Goal: Information Seeking & Learning: Learn about a topic

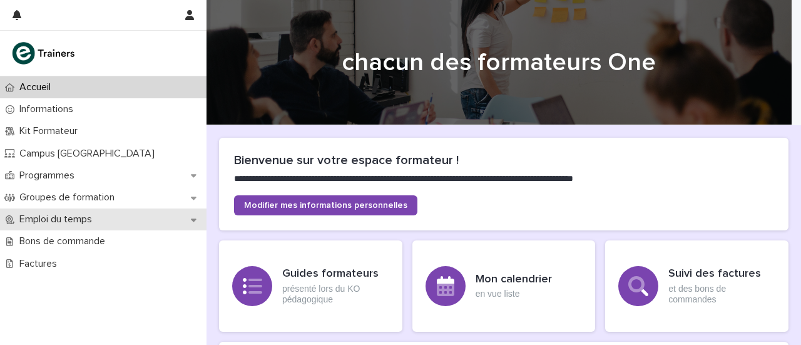
click at [73, 217] on font "Emploi du temps" at bounding box center [55, 219] width 73 height 10
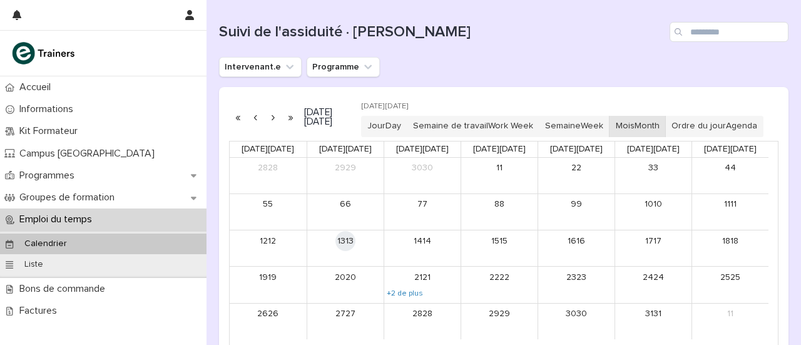
scroll to position [126, 0]
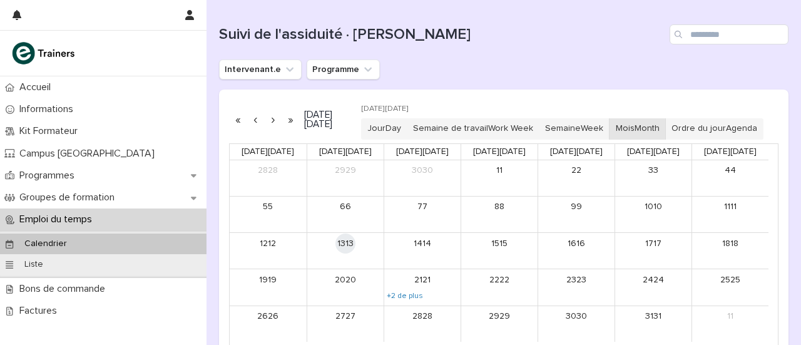
click at [273, 127] on button "button" at bounding box center [273, 120] width 18 height 20
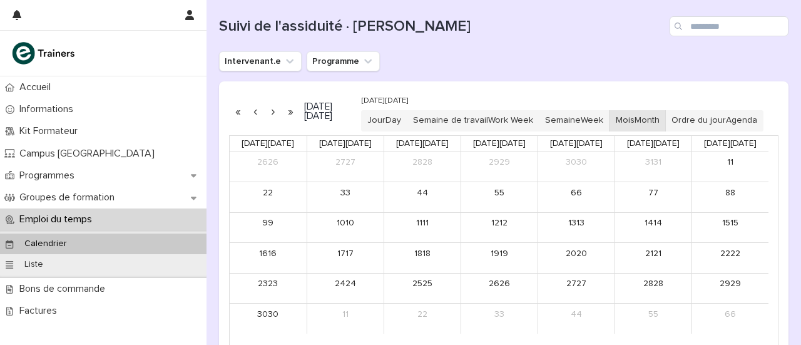
scroll to position [133, 0]
click at [270, 122] on button "button" at bounding box center [273, 112] width 18 height 20
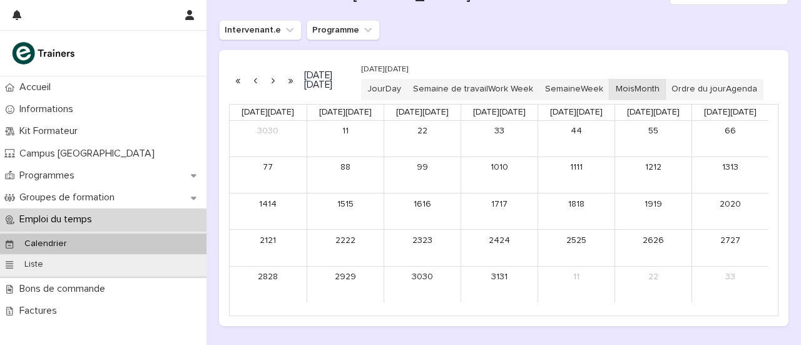
scroll to position [163, 0]
click at [255, 88] on button "button" at bounding box center [256, 82] width 18 height 20
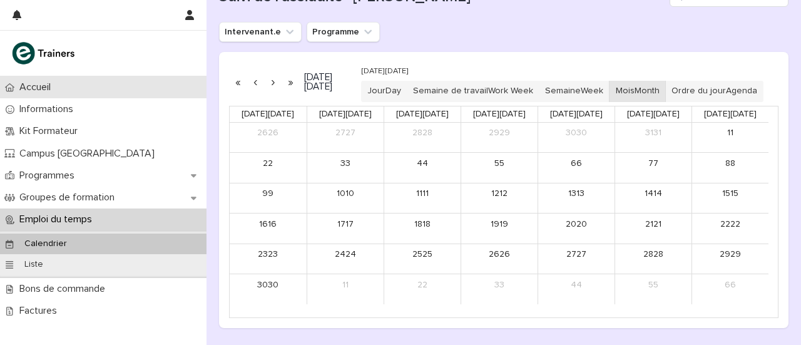
click at [34, 87] on font "Accueil" at bounding box center [34, 87] width 31 height 10
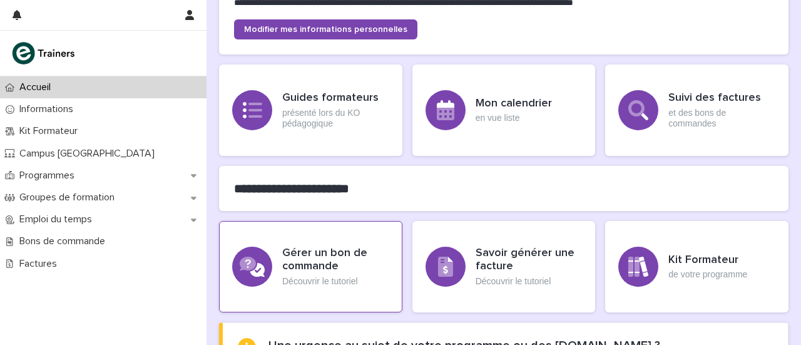
scroll to position [233, 0]
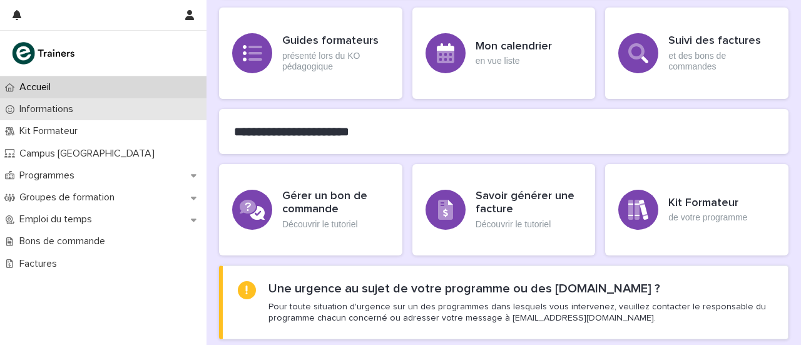
click at [79, 115] on p "Informations" at bounding box center [48, 109] width 69 height 12
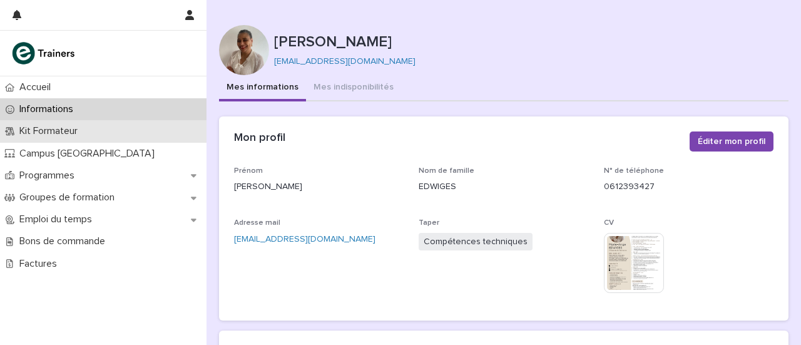
click at [62, 132] on font "Kit Formateur" at bounding box center [48, 131] width 58 height 10
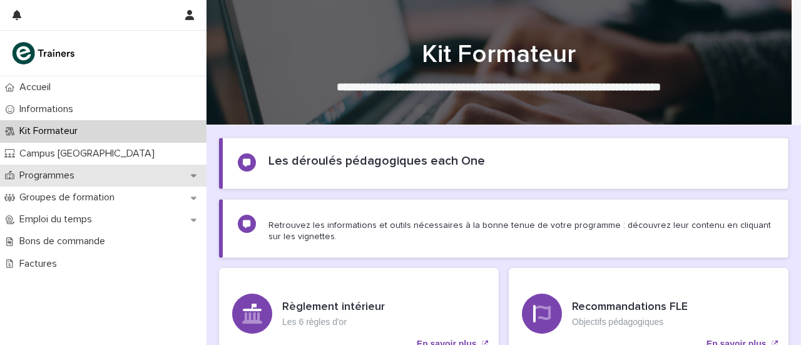
click at [56, 173] on font "Programmes" at bounding box center [46, 175] width 55 height 10
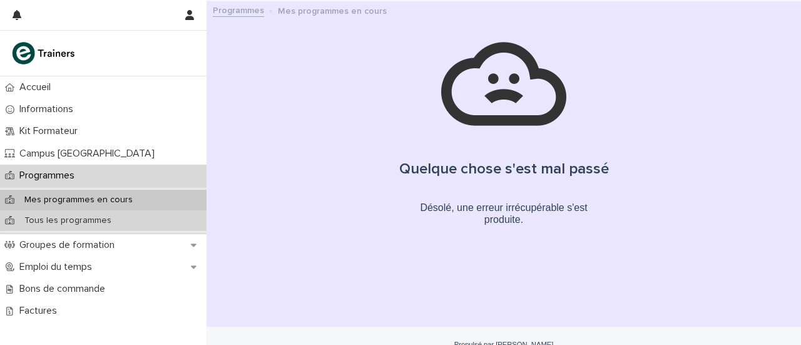
click at [51, 219] on font "Tous les programmes" at bounding box center [67, 220] width 87 height 9
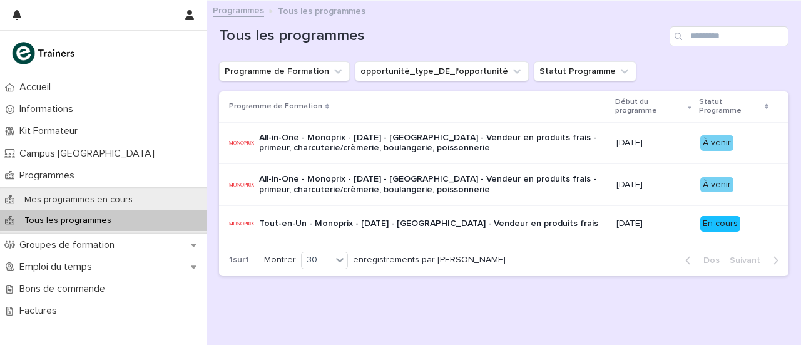
click at [326, 219] on font "Tout-en-Un - Monoprix - [DATE] - [GEOGRAPHIC_DATA] - Vendeur en produits frais" at bounding box center [428, 223] width 339 height 9
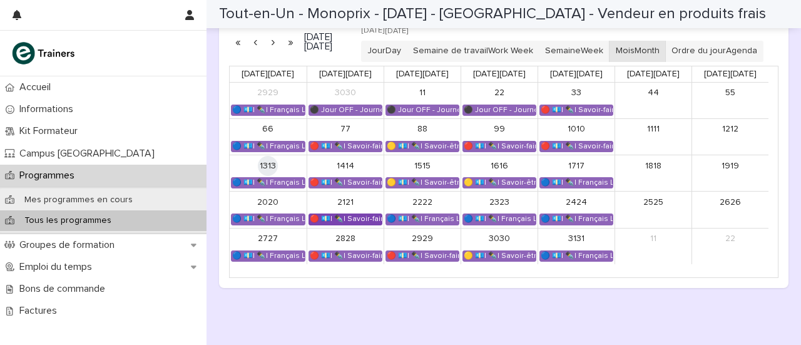
scroll to position [921, 0]
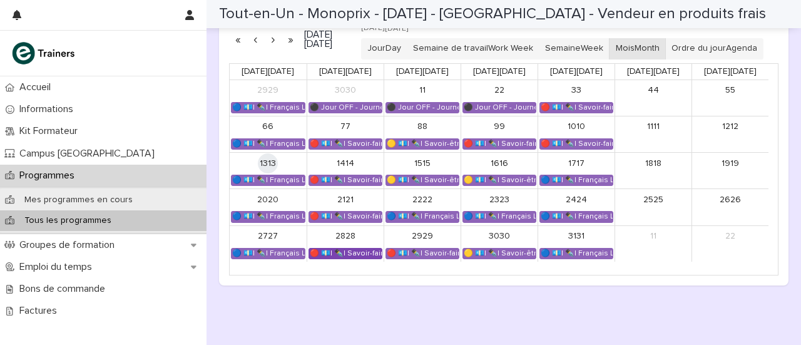
click at [338, 257] on font "🔴 💶| ✒️| Savoir-faire métier - Approvisionnement du rayon" at bounding box center [415, 253] width 210 height 7
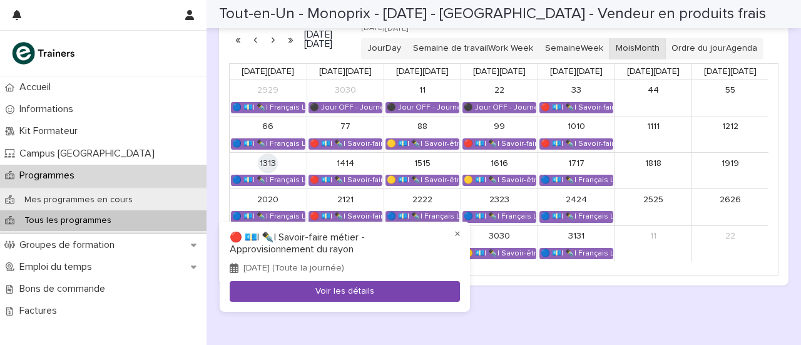
click at [325, 297] on button "Voir les détails" at bounding box center [345, 291] width 230 height 21
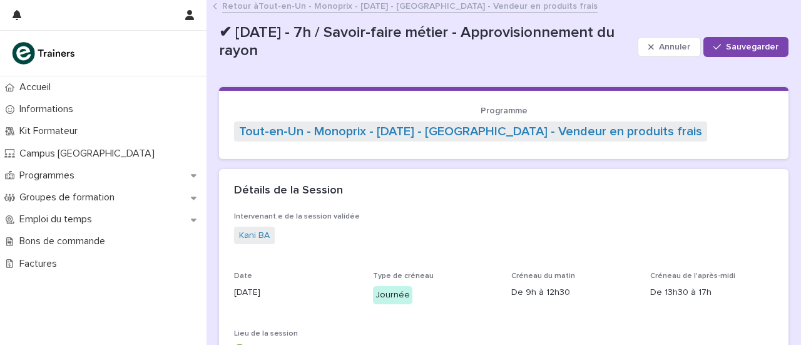
scroll to position [5, 0]
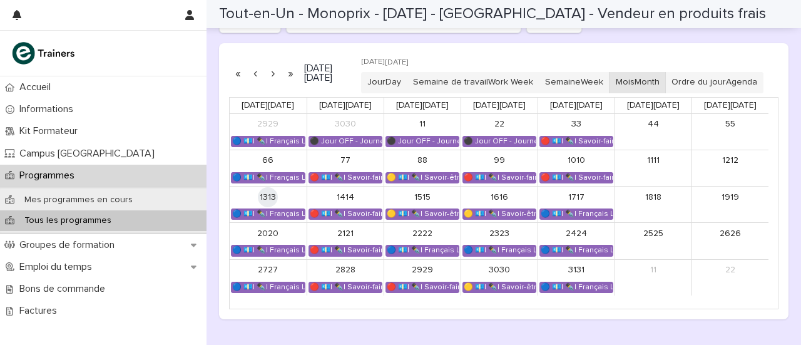
scroll to position [886, 0]
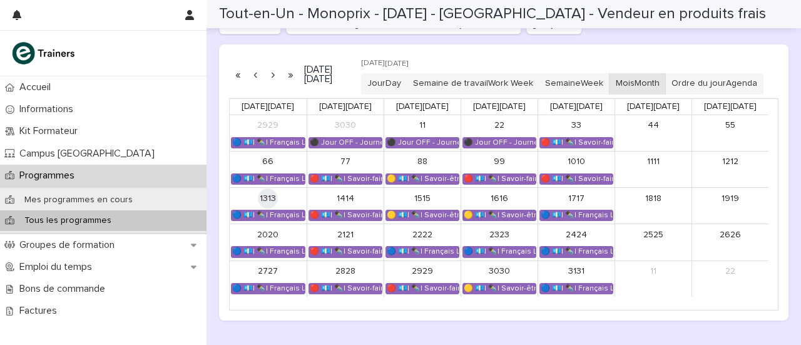
click at [271, 81] on button "button" at bounding box center [273, 74] width 18 height 20
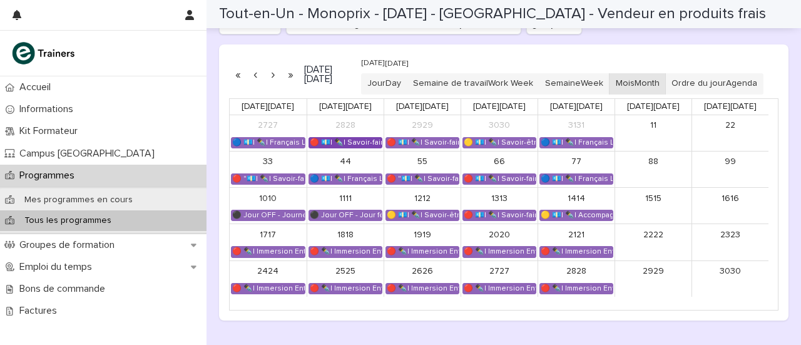
click at [357, 146] on font "🔴 💶| ✒️| Savoir-faire métier - Approvisionnement du rayon" at bounding box center [415, 142] width 210 height 7
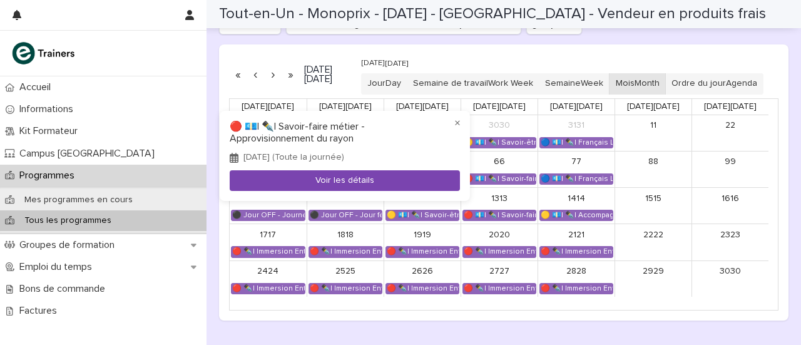
click at [345, 175] on button "Voir les détails" at bounding box center [345, 180] width 230 height 21
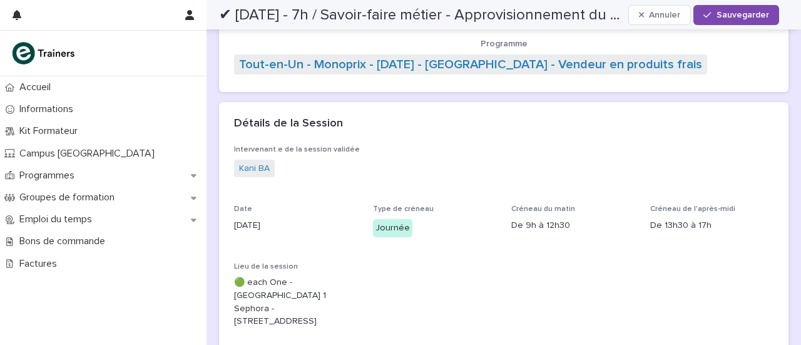
scroll to position [71, 0]
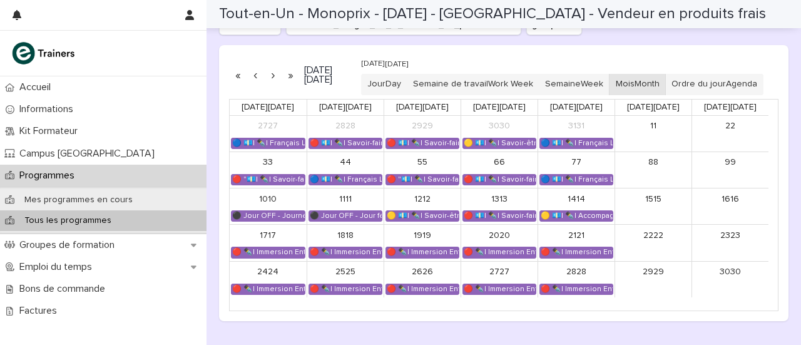
scroll to position [886, 0]
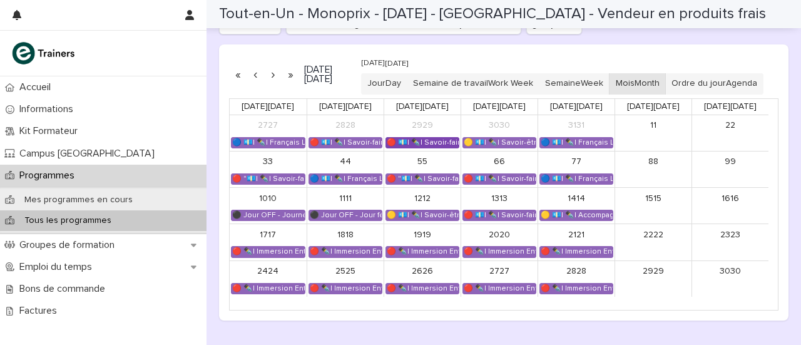
click at [420, 146] on font "🔴 💶| ✒️| Savoir-faire métier - Contribution à l'amélioration de l'expérience d'…" at bounding box center [533, 142] width 293 height 7
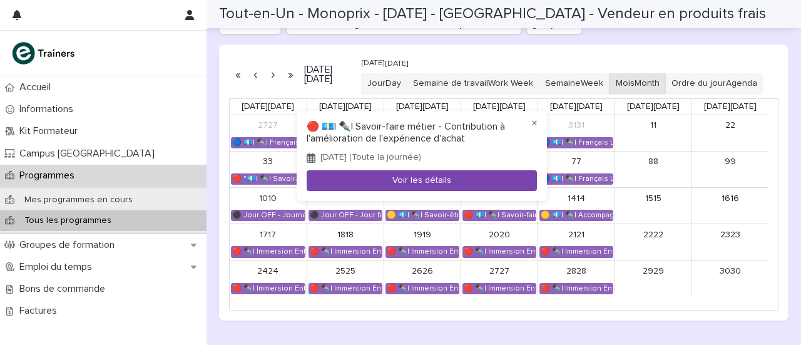
click at [359, 177] on button "Voir les détails" at bounding box center [422, 180] width 230 height 21
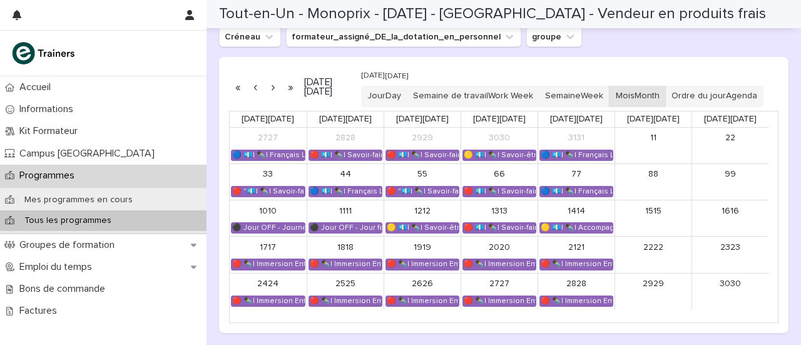
scroll to position [874, 0]
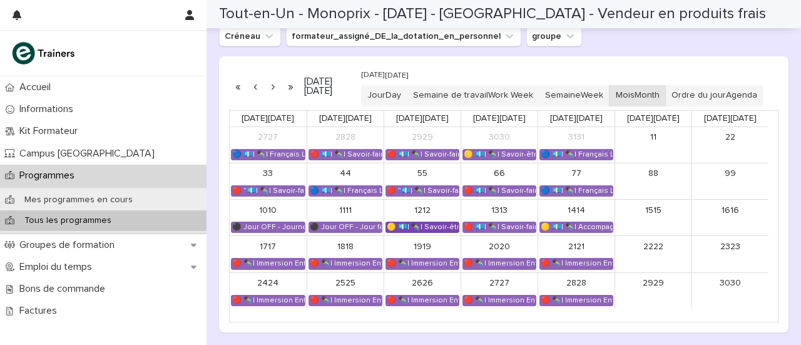
click at [443, 230] on font "🟡 💶| ✒️| Savoir-être métier - Gestion du stress et des imprévus dans un espace …" at bounding box center [548, 226] width 323 height 7
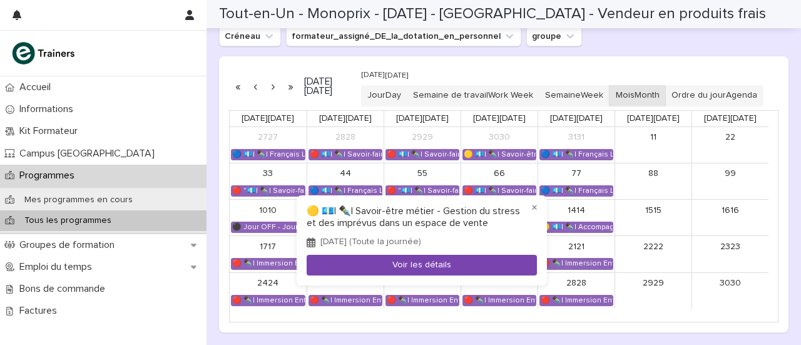
click at [434, 257] on button "Voir les détails" at bounding box center [422, 265] width 230 height 21
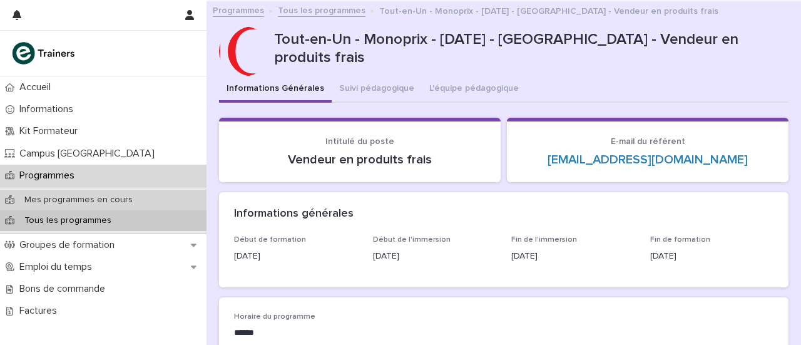
click at [95, 196] on font "Mes programmes en cours" at bounding box center [78, 199] width 108 height 9
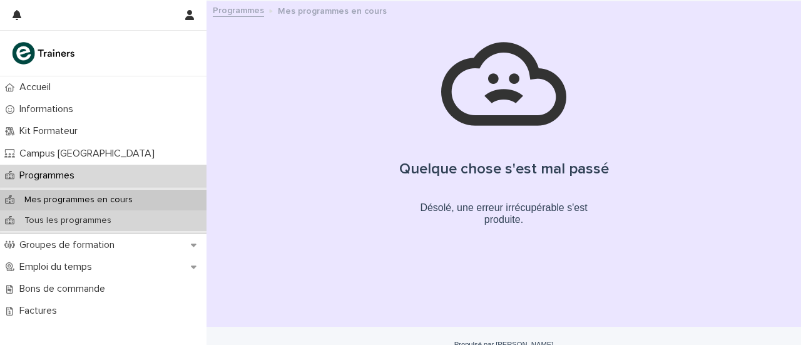
click at [20, 227] on div "Tous les programmes" at bounding box center [103, 220] width 206 height 21
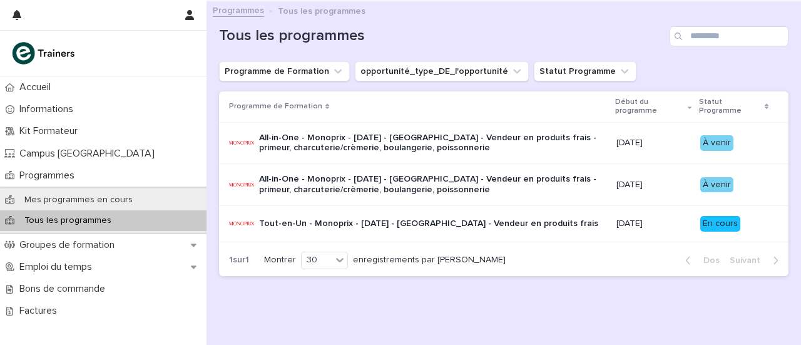
click at [686, 176] on td "[DATE]" at bounding box center [653, 185] width 84 height 42
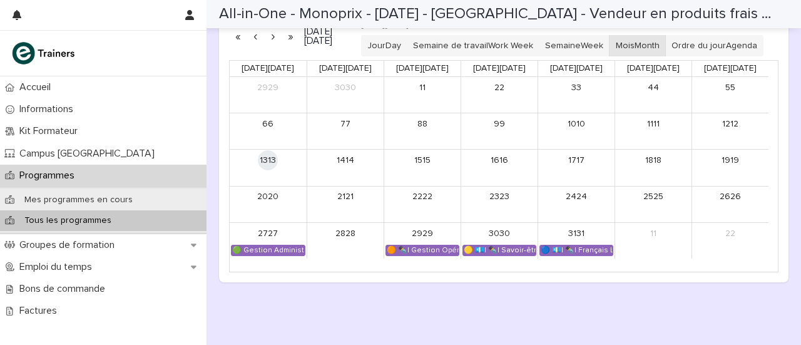
scroll to position [816, 0]
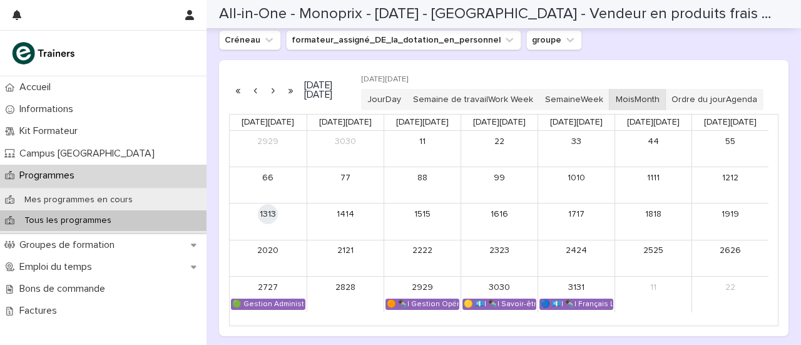
click at [275, 100] on button "button" at bounding box center [273, 90] width 18 height 20
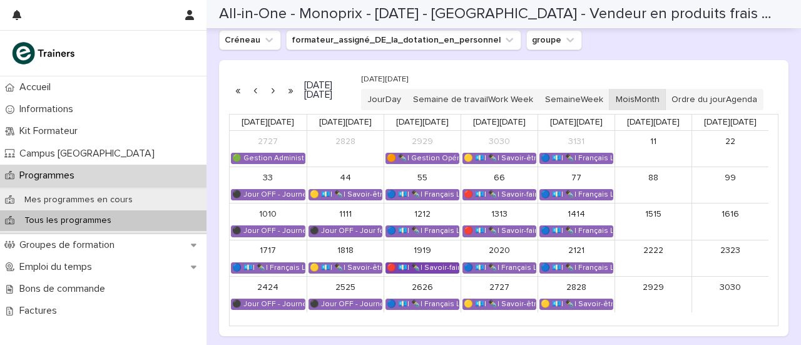
click at [424, 271] on font "🔴 💶| ✒️| Savoir-faire métier - Approvisionnement du rayon" at bounding box center [492, 267] width 210 height 7
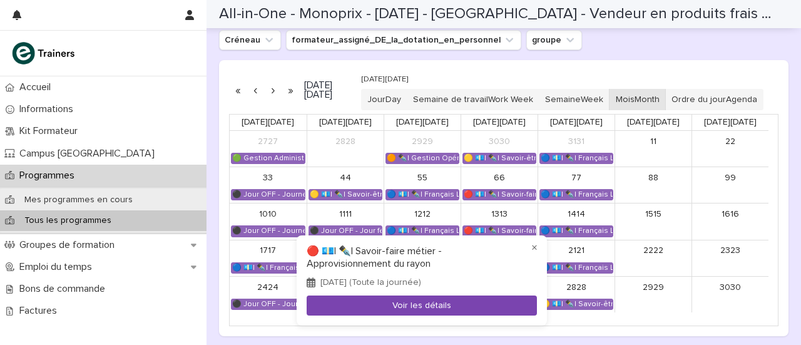
click at [416, 301] on font "Voir les détails" at bounding box center [421, 305] width 59 height 9
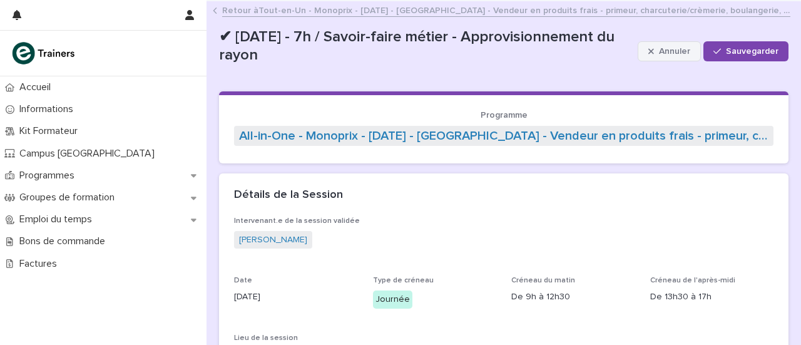
click at [650, 50] on div "button" at bounding box center [653, 51] width 11 height 9
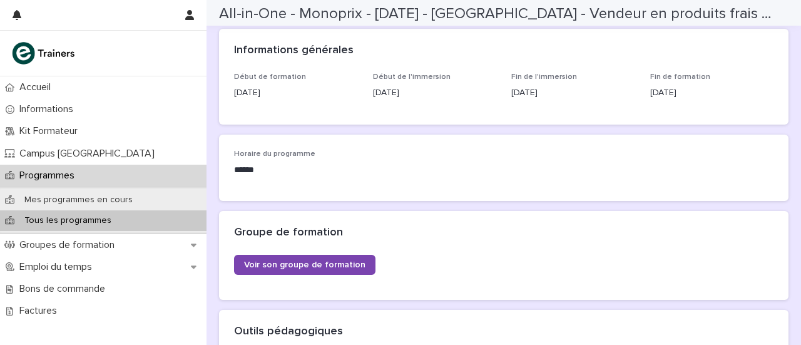
scroll to position [354, 0]
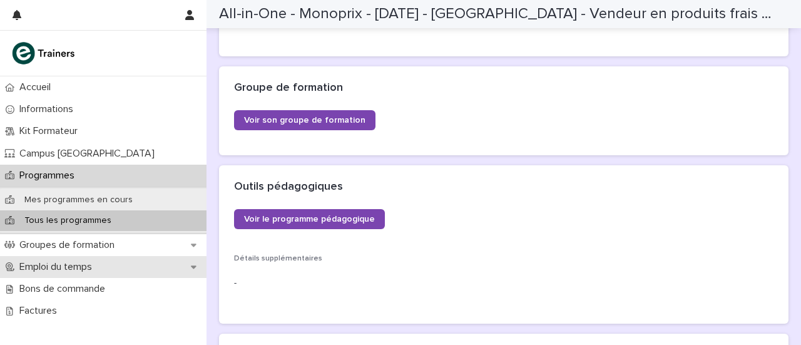
click at [28, 270] on font "Emploi du temps" at bounding box center [55, 267] width 73 height 10
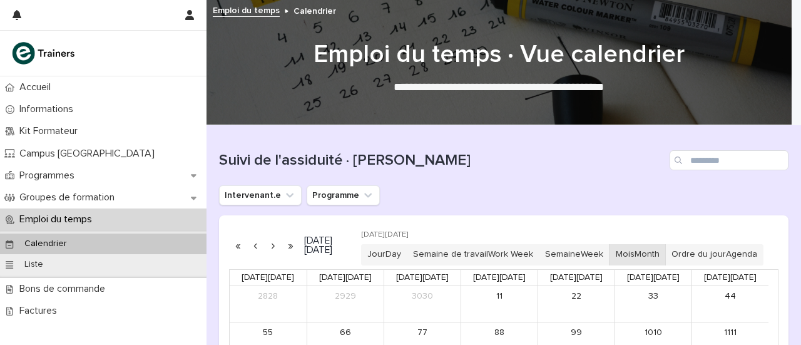
click at [64, 243] on font "Calendrier" at bounding box center [45, 243] width 43 height 9
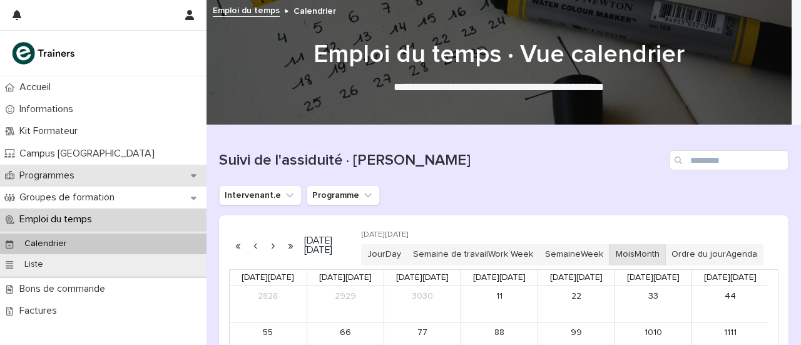
click at [41, 175] on font "Programmes" at bounding box center [46, 175] width 55 height 10
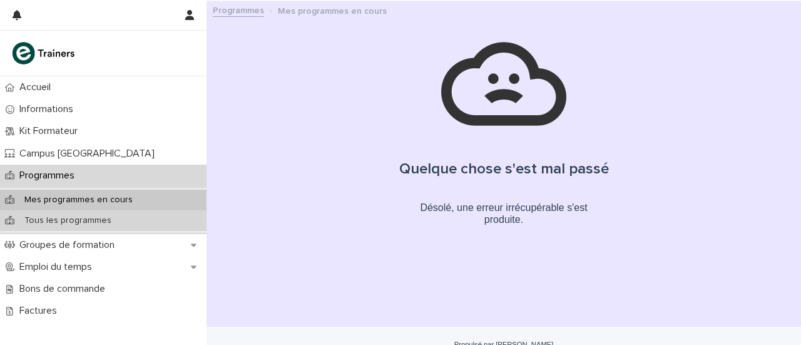
click at [58, 212] on div "Tous les programmes" at bounding box center [103, 220] width 206 height 21
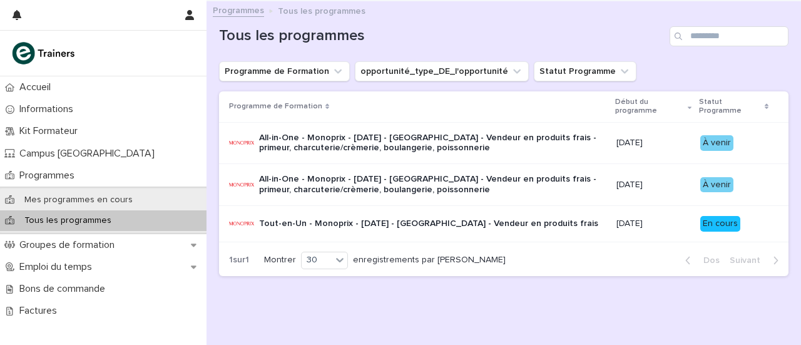
click at [405, 147] on font "All-in-One - Monoprix - [DATE] - [GEOGRAPHIC_DATA] - Vendeur en produits frais …" at bounding box center [429, 142] width 340 height 19
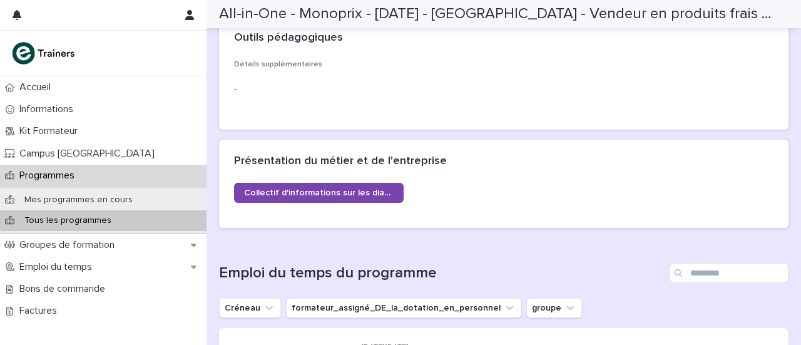
scroll to position [502, 0]
click at [141, 222] on div "Tous les programmes" at bounding box center [103, 220] width 206 height 21
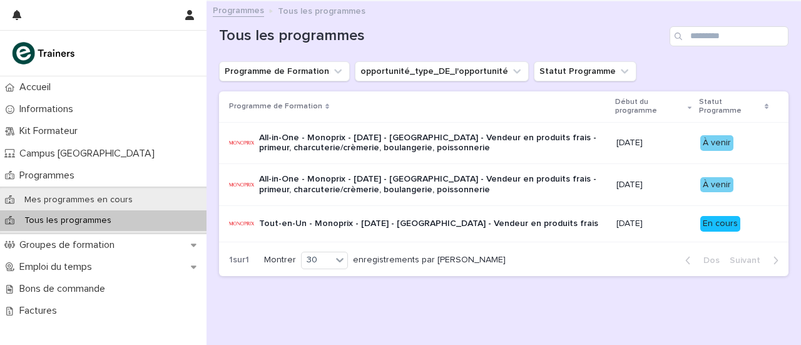
click at [395, 192] on font "All-in-One - Monoprix - [DATE] - [GEOGRAPHIC_DATA] - Vendeur en produits frais …" at bounding box center [429, 184] width 340 height 19
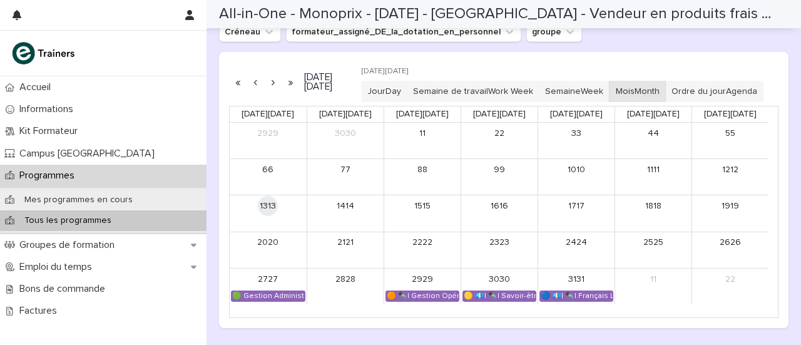
scroll to position [823, 0]
click at [274, 92] on button "button" at bounding box center [273, 83] width 18 height 20
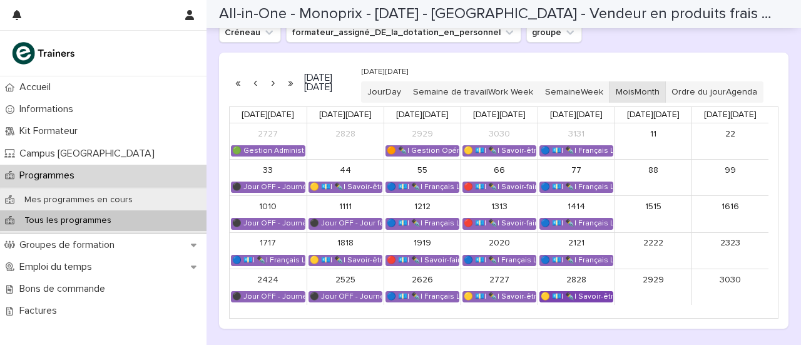
click at [574, 300] on font "🟡 💶| ✒️| Savoir-être métier - Collaboration et dynamique d'équipe dans un espac…" at bounding box center [705, 296] width 329 height 7
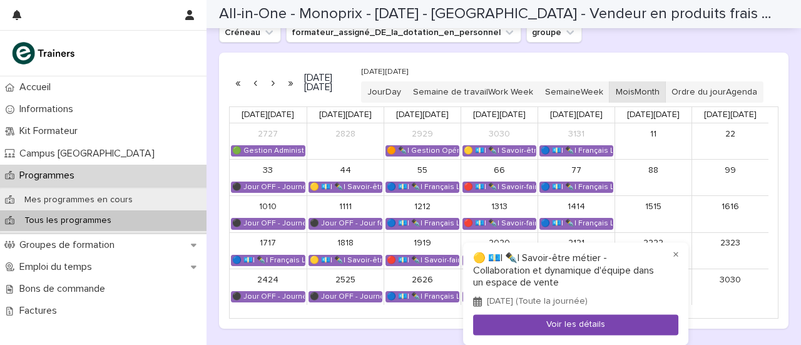
click at [567, 321] on font "Voir les détails" at bounding box center [575, 324] width 59 height 9
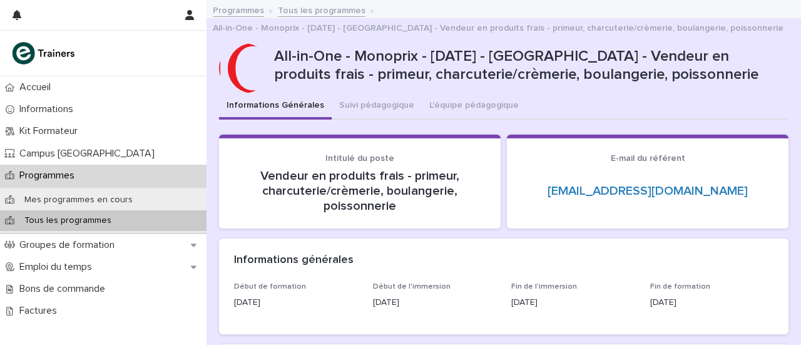
click at [88, 220] on font "Tous les programmes" at bounding box center [67, 220] width 87 height 9
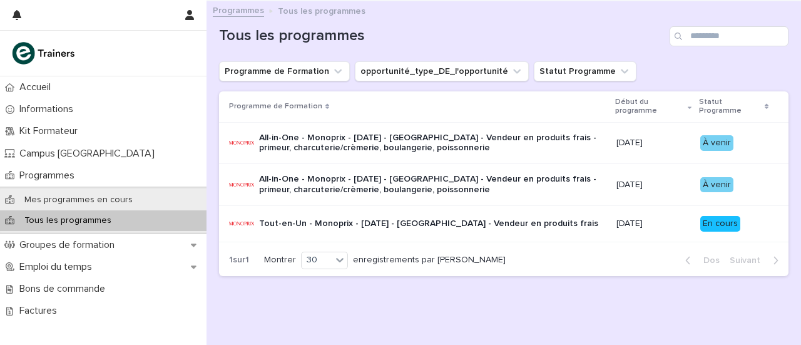
click at [290, 144] on font "All-in-One - Monoprix - [DATE] - [GEOGRAPHIC_DATA] - Vendeur en produits frais …" at bounding box center [429, 142] width 340 height 19
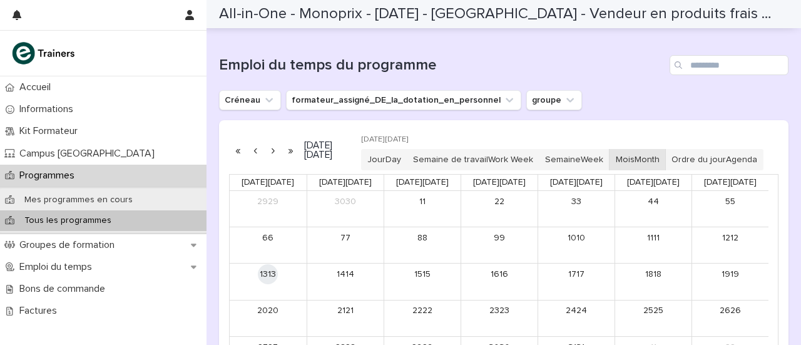
scroll to position [710, 0]
click at [270, 158] on button "button" at bounding box center [273, 151] width 18 height 20
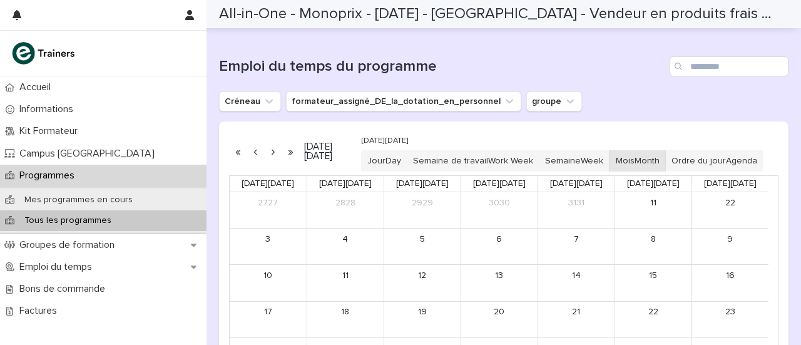
scroll to position [870, 0]
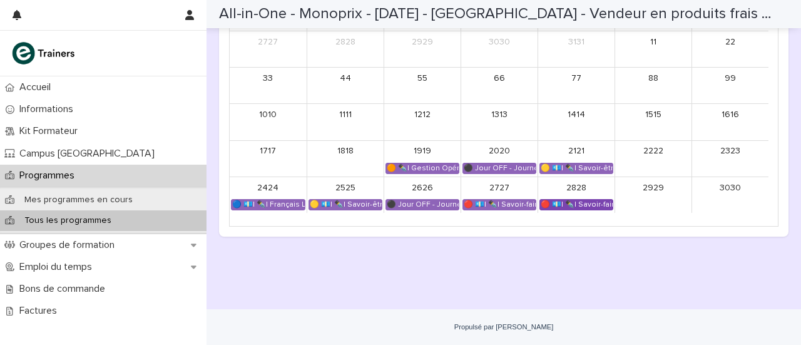
click at [582, 208] on font "🔴 💶| ✒️| Savoir-faire métier - Règles d'hygiène et conservation des produits al…" at bounding box center [702, 204] width 322 height 7
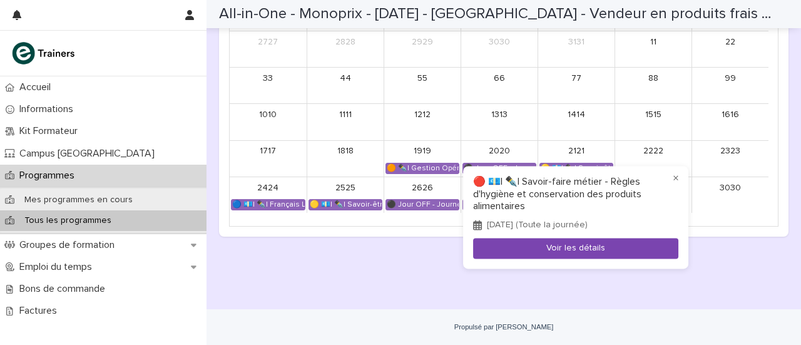
click at [552, 253] on button "Voir les détails" at bounding box center [575, 248] width 205 height 21
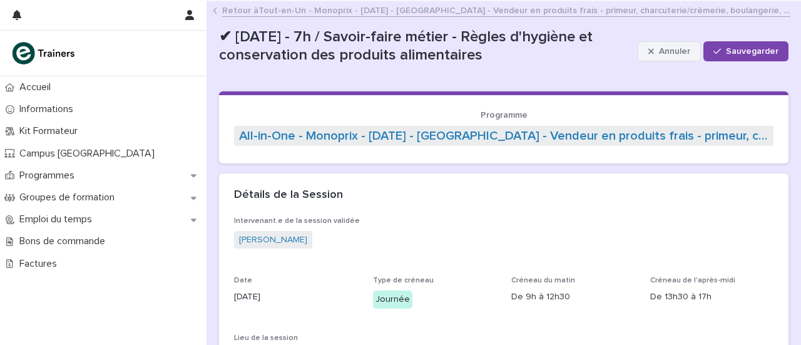
click at [638, 58] on button "Annuler" at bounding box center [669, 51] width 63 height 20
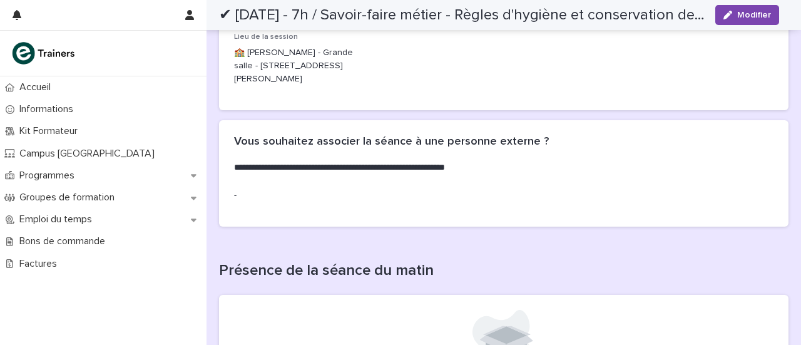
scroll to position [290, 0]
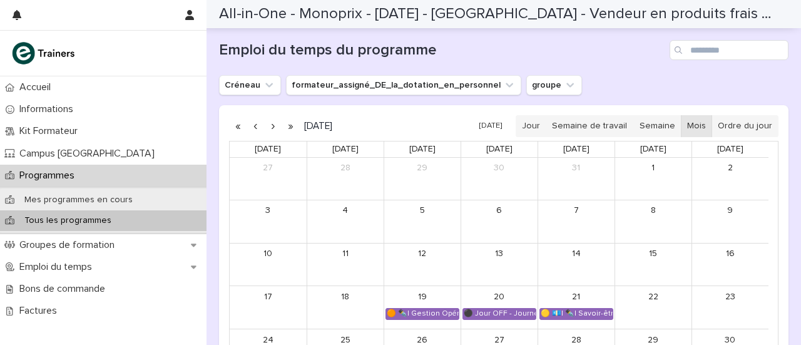
scroll to position [725, 0]
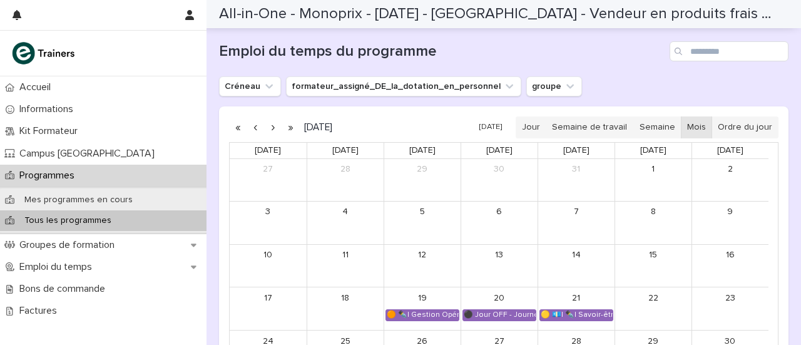
click at [271, 123] on button "button" at bounding box center [273, 128] width 18 height 20
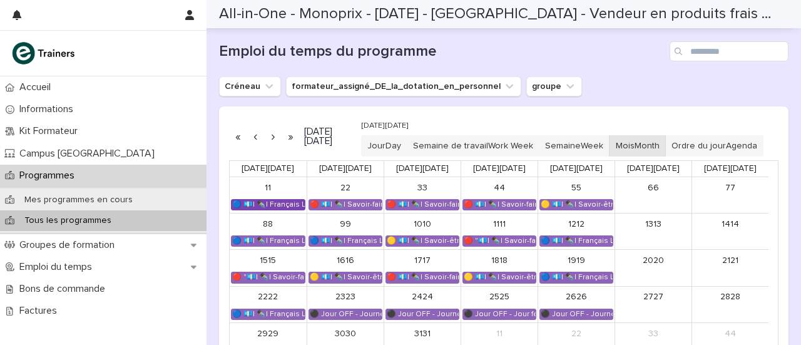
click at [281, 208] on font "🔵 💶| ✒️| Français Langue Professionnel - Les compétences clés du métier de vend…" at bounding box center [417, 204] width 370 height 7
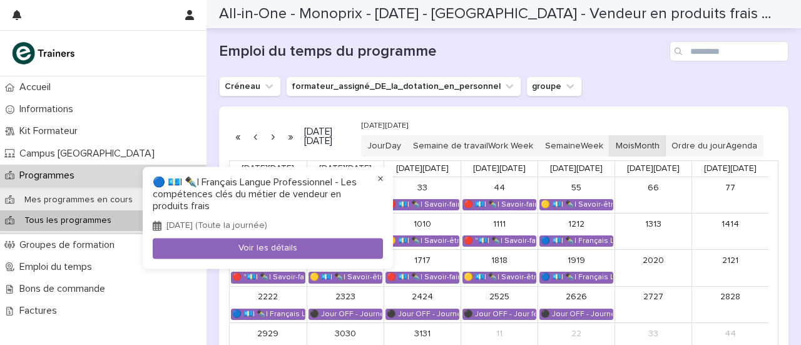
click at [380, 181] on font "×" at bounding box center [380, 179] width 6 height 13
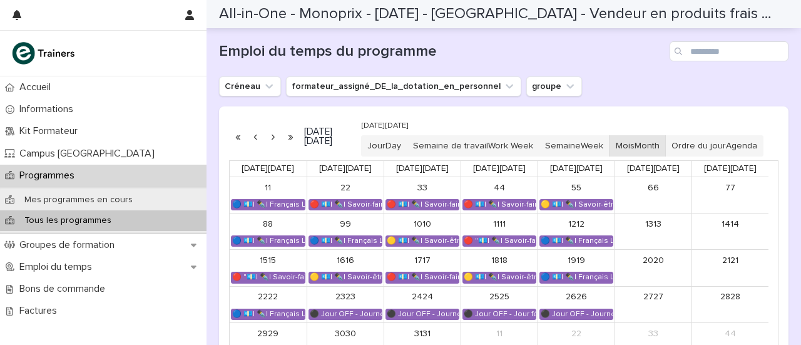
click at [257, 144] on button "button" at bounding box center [256, 136] width 18 height 20
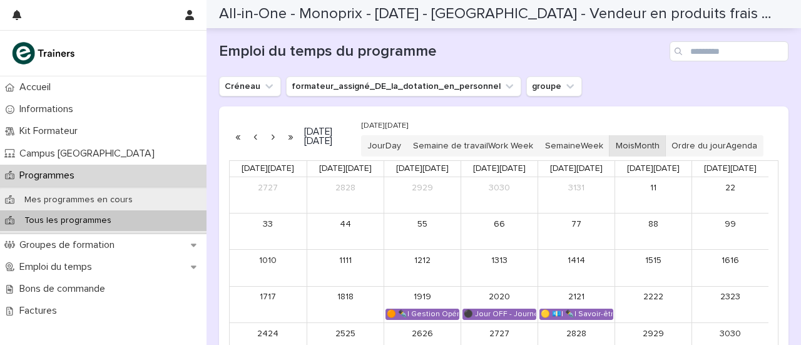
click at [272, 146] on button "button" at bounding box center [273, 136] width 18 height 20
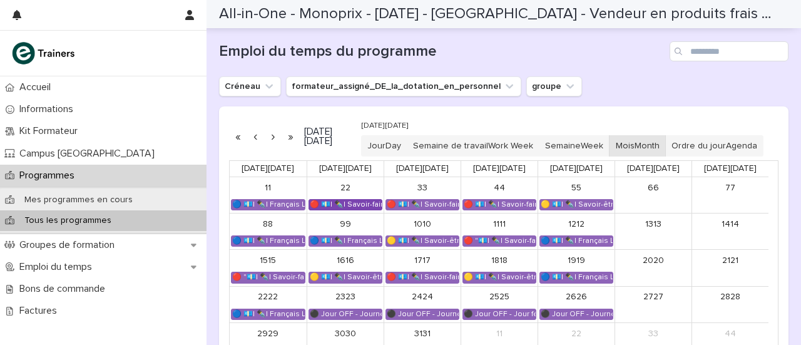
click at [335, 208] on font "🔴 💶| ✒️| Savoir-faire métier - Présentation marchande des produits" at bounding box center [431, 204] width 242 height 7
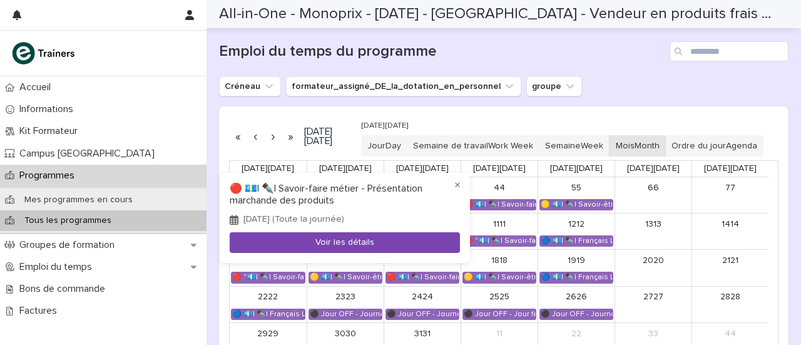
click at [334, 240] on font "Voir les détails" at bounding box center [344, 242] width 59 height 9
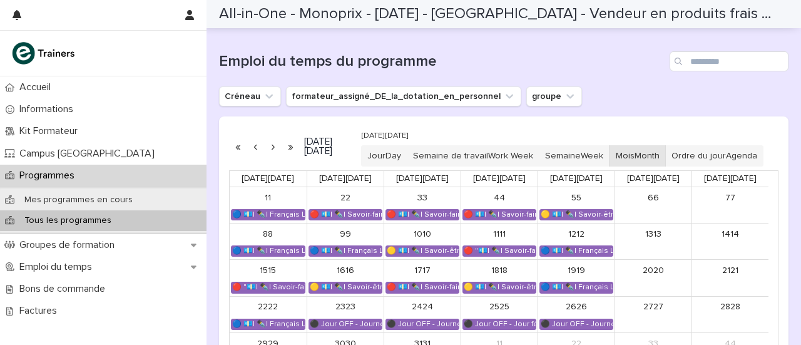
scroll to position [716, 0]
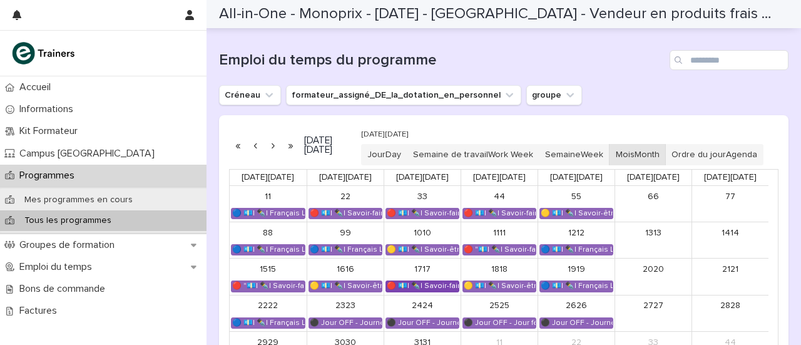
click at [406, 289] on font "🔴 💶| ✒️| Savoir-faire métier - Approvisionnement du rayon" at bounding box center [492, 285] width 210 height 7
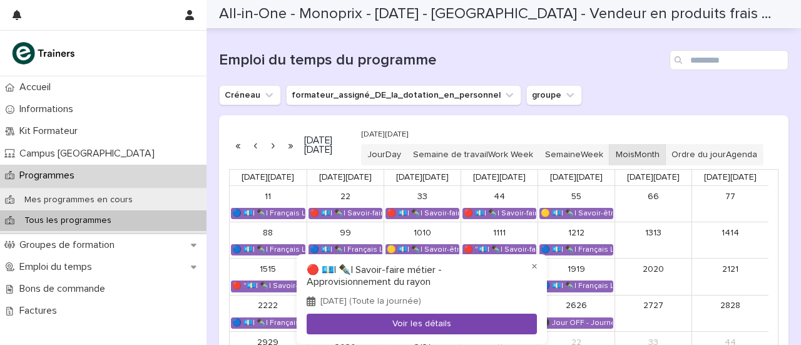
click at [402, 314] on button "Voir les détails" at bounding box center [422, 324] width 230 height 21
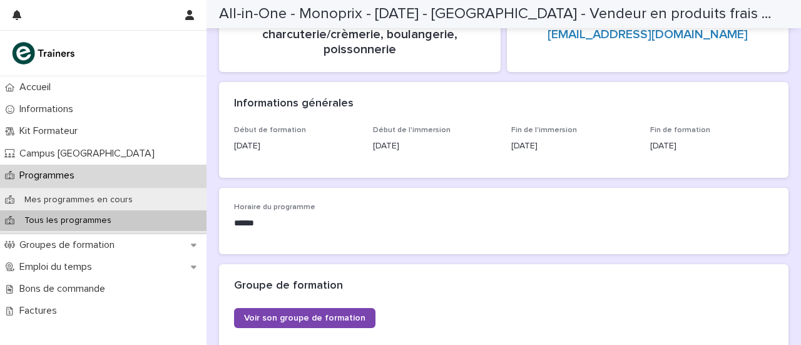
scroll to position [150, 0]
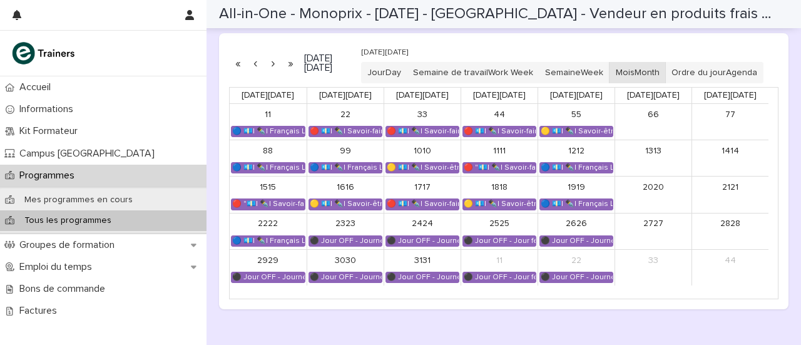
scroll to position [732, 0]
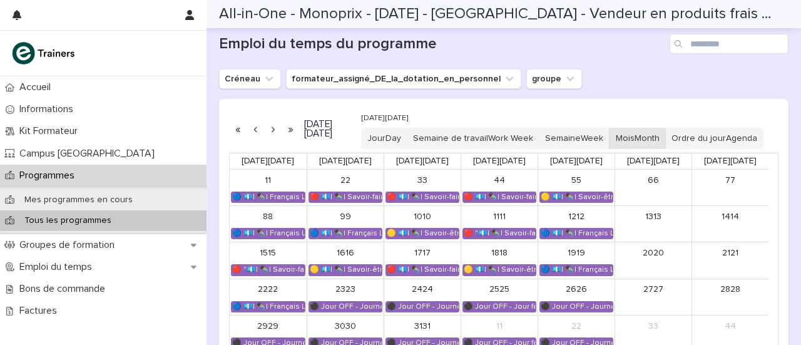
click at [276, 136] on button "button" at bounding box center [273, 129] width 18 height 20
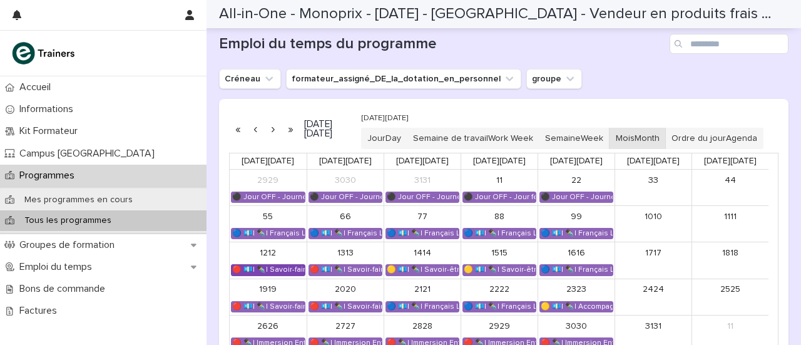
click at [273, 273] on font "🔴 💶| ✒️| Savoir-faire métier - Gestion et optimisation des stocks" at bounding box center [348, 269] width 233 height 7
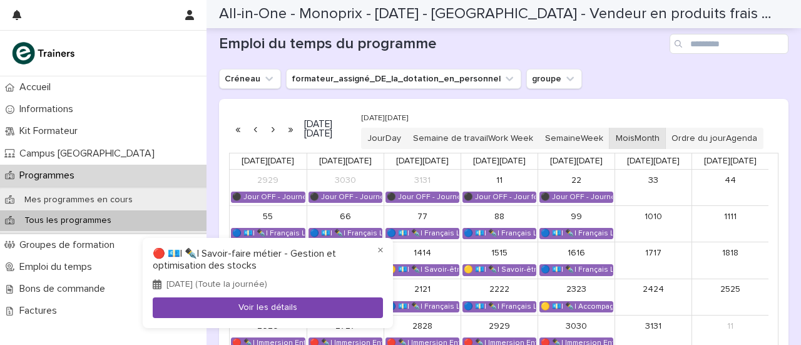
click at [267, 302] on button "Voir les détails" at bounding box center [268, 307] width 230 height 21
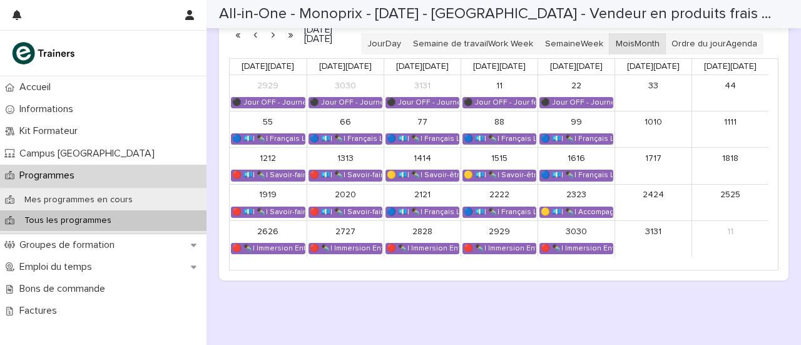
scroll to position [827, 0]
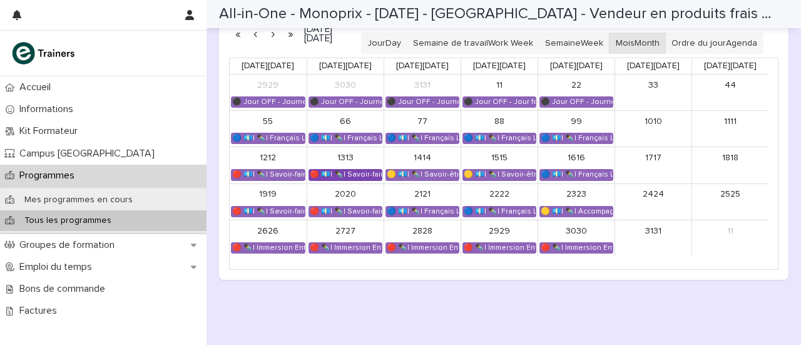
click at [319, 178] on font "🔴 💶| ✒️| Savoir-faire métier - Présentation marchande des produits" at bounding box center [431, 174] width 242 height 7
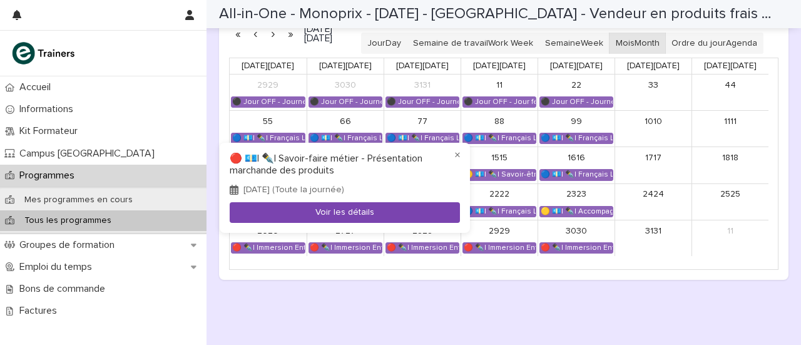
click at [317, 217] on font "Voir les détails" at bounding box center [344, 212] width 59 height 9
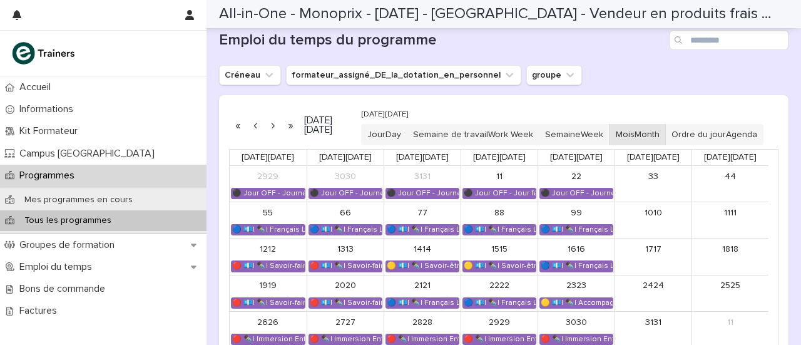
scroll to position [735, 0]
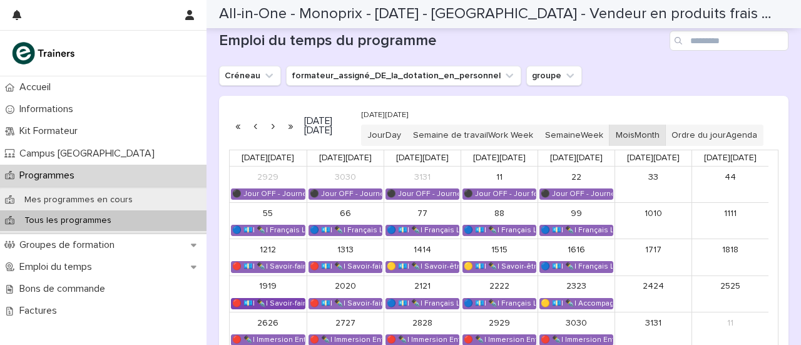
click at [280, 308] on div "🔴 💶| ✒️| Savoir-faire métier - Tenue d'un poste de caisse 🔴 💶| ✒️| Savoir-faire…" at bounding box center [268, 303] width 73 height 10
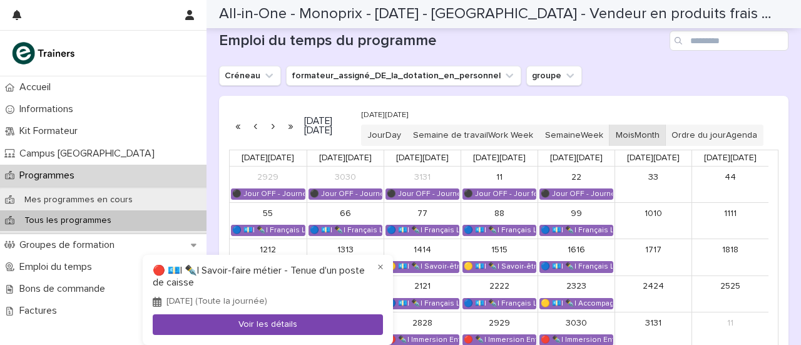
click at [279, 319] on button "Voir les détails" at bounding box center [268, 324] width 230 height 21
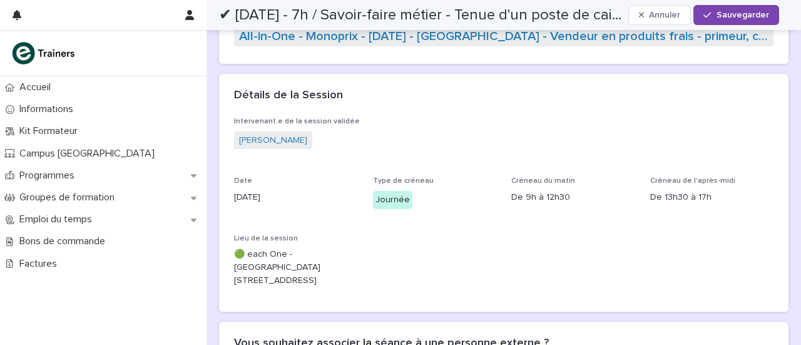
scroll to position [99, 0]
